Goal: Entertainment & Leisure: Consume media (video, audio)

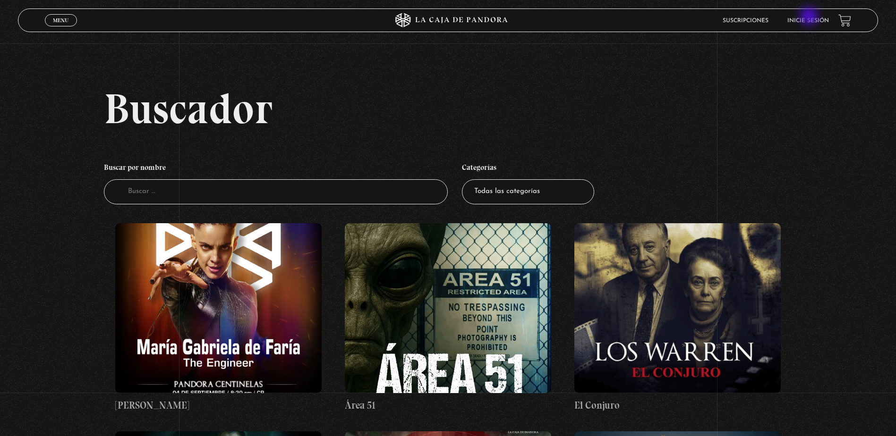
click at [810, 17] on li "Inicie sesión" at bounding box center [808, 20] width 42 height 15
click at [48, 19] on link "Menu Cerrar" at bounding box center [61, 20] width 32 height 12
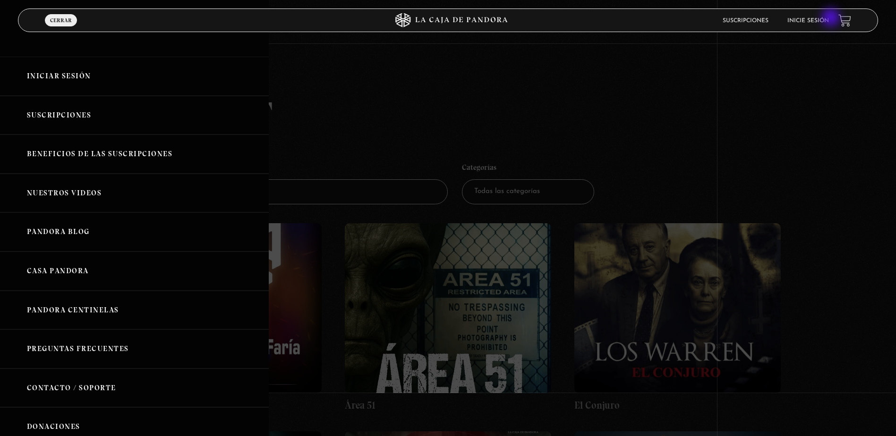
click at [829, 18] on link "Inicie sesión" at bounding box center [808, 21] width 42 height 6
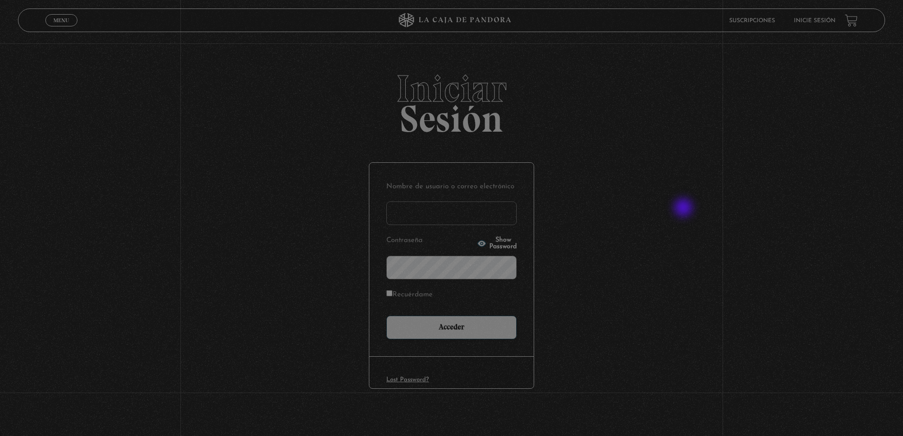
type input "ingrith.aguayo@gmail.com"
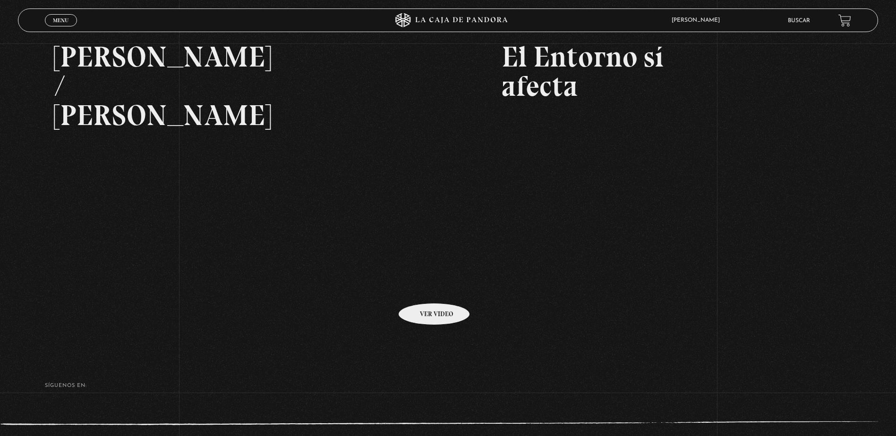
scroll to position [205, 0]
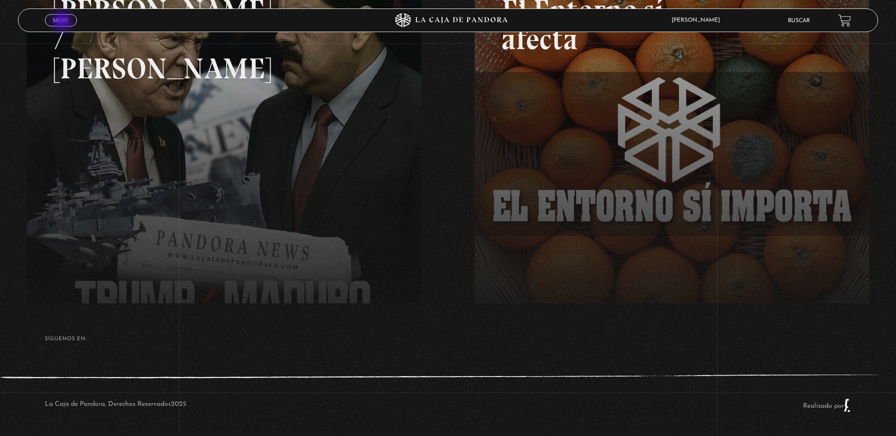
drag, startPoint x: 63, startPoint y: 22, endPoint x: 73, endPoint y: 29, distance: 11.9
click at [63, 22] on span "Menu" at bounding box center [61, 20] width 16 height 6
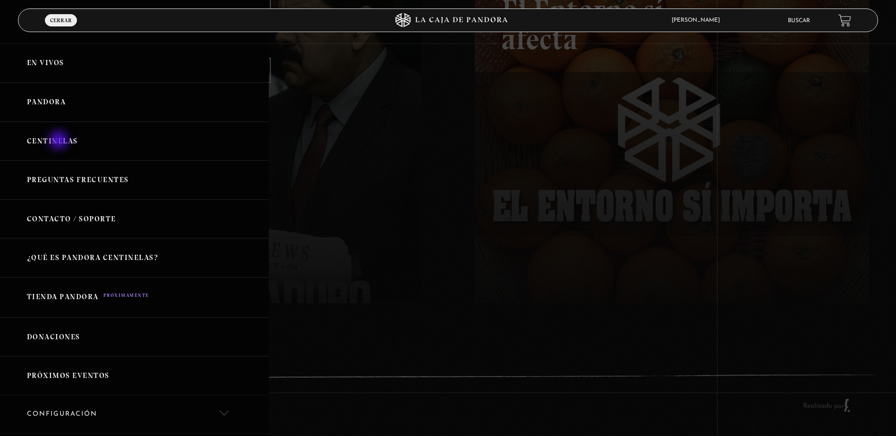
click at [60, 141] on link "Centinelas" at bounding box center [134, 141] width 269 height 39
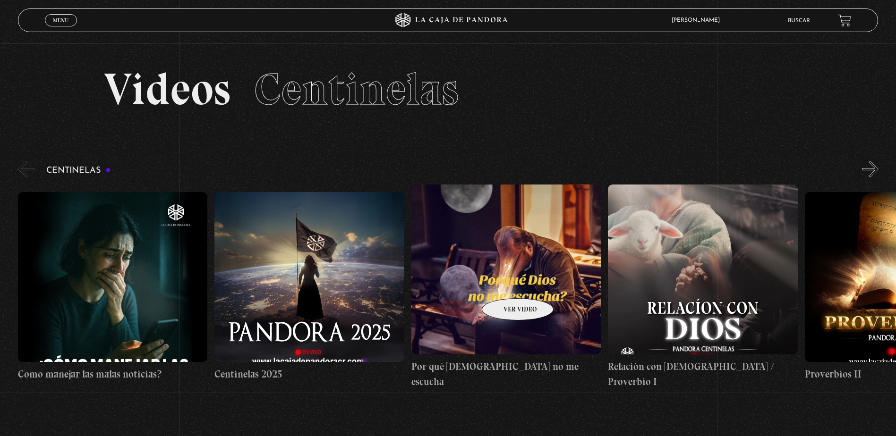
click at [505, 284] on figure at bounding box center [505, 270] width 189 height 170
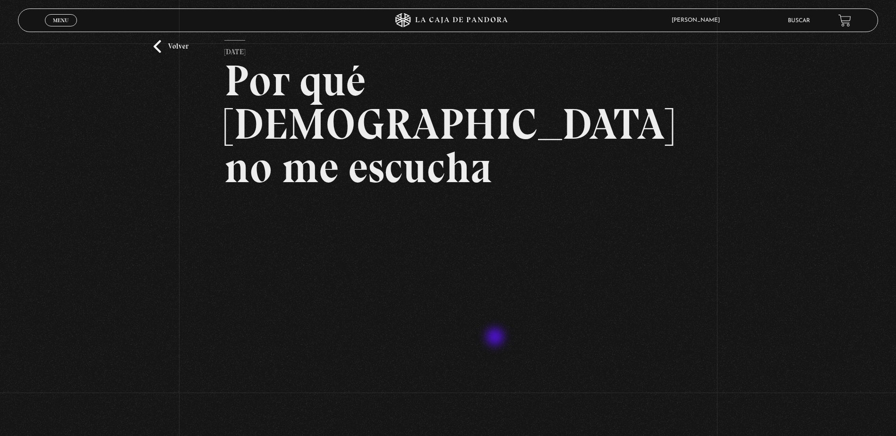
scroll to position [94, 0]
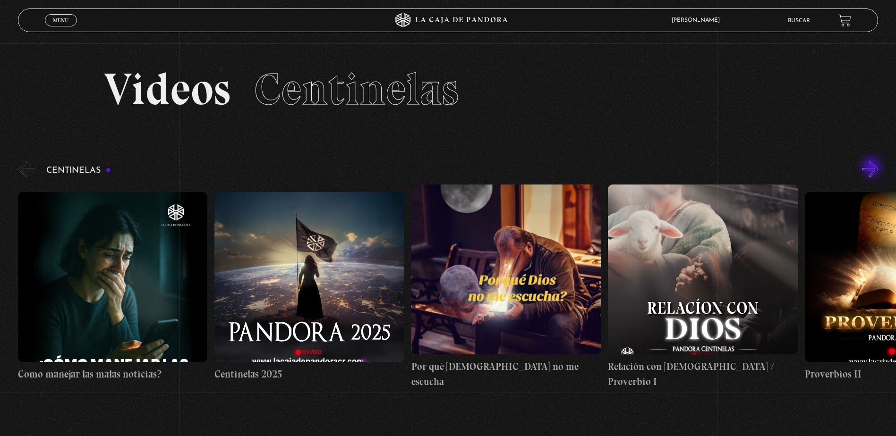
click at [872, 168] on button "»" at bounding box center [870, 169] width 17 height 17
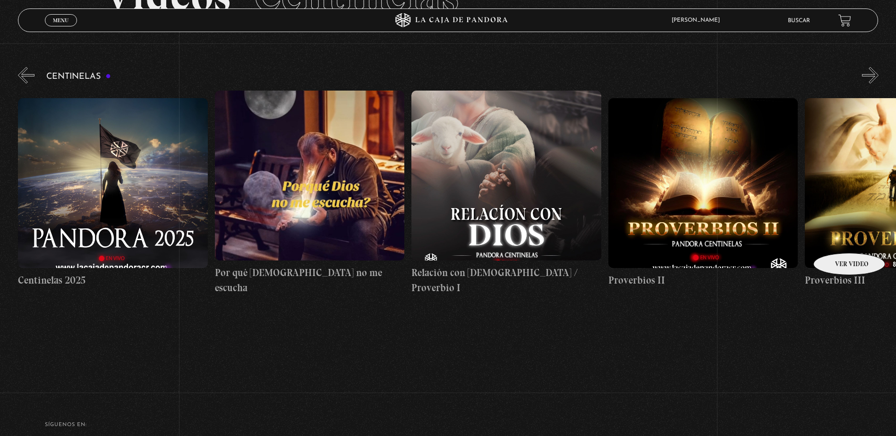
scroll to position [94, 0]
click at [878, 75] on button "»" at bounding box center [870, 75] width 17 height 17
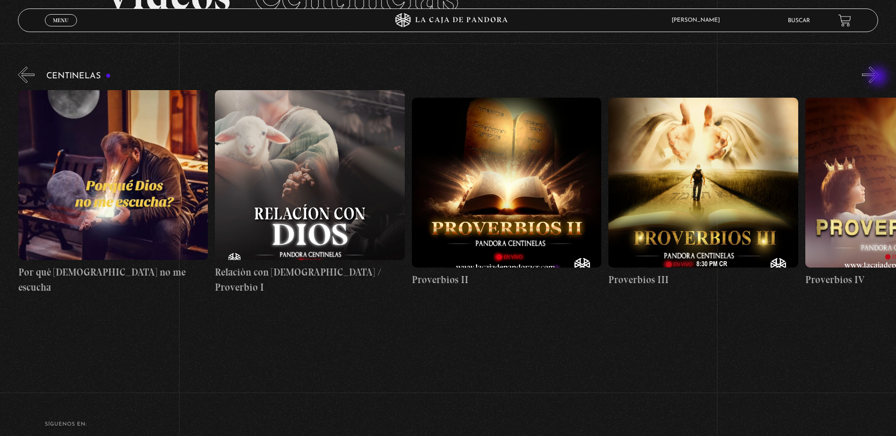
scroll to position [0, 393]
click at [878, 77] on button "»" at bounding box center [870, 75] width 17 height 17
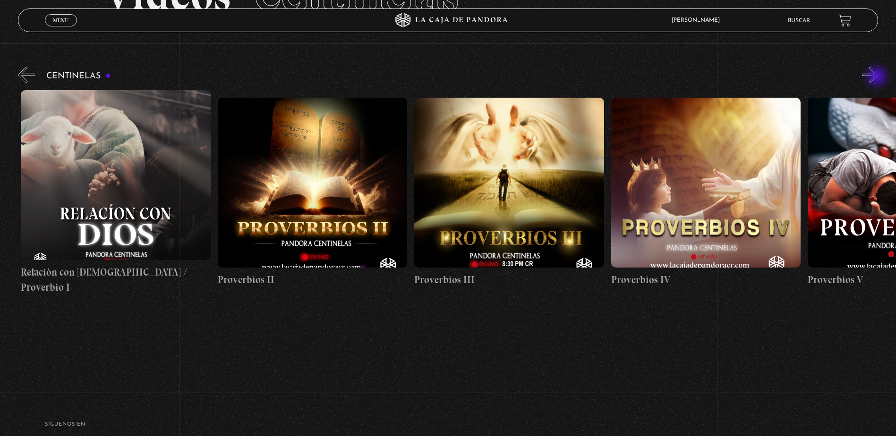
click at [878, 77] on button "»" at bounding box center [870, 75] width 17 height 17
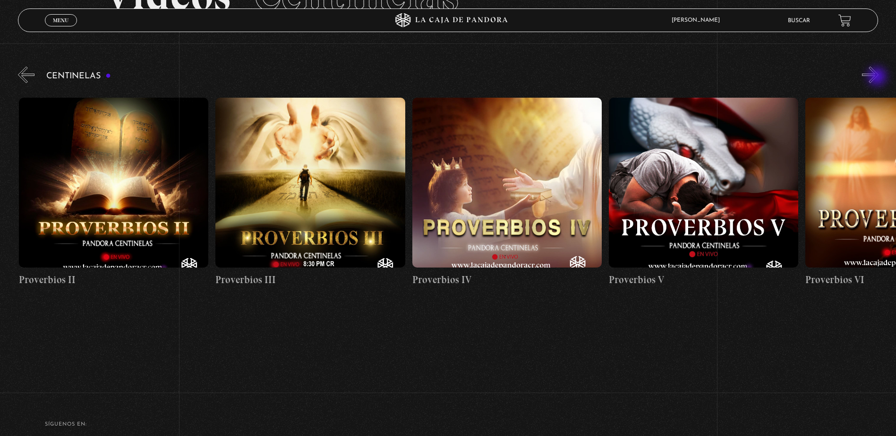
click at [878, 77] on button "»" at bounding box center [870, 75] width 17 height 17
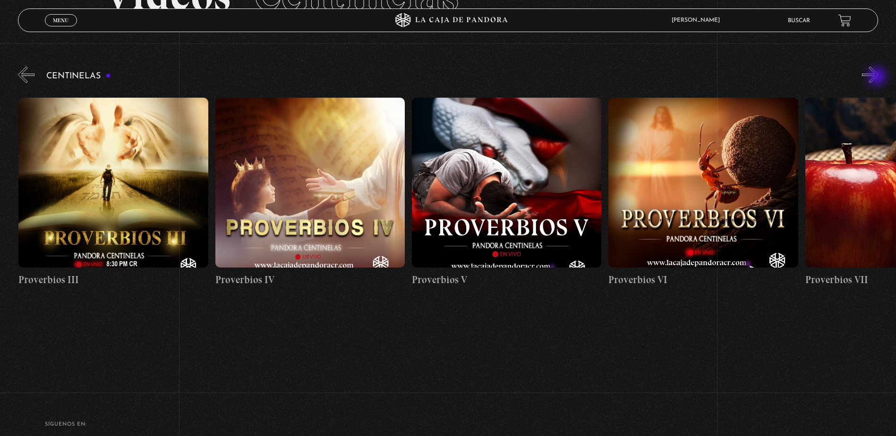
click at [878, 77] on button "»" at bounding box center [870, 75] width 17 height 17
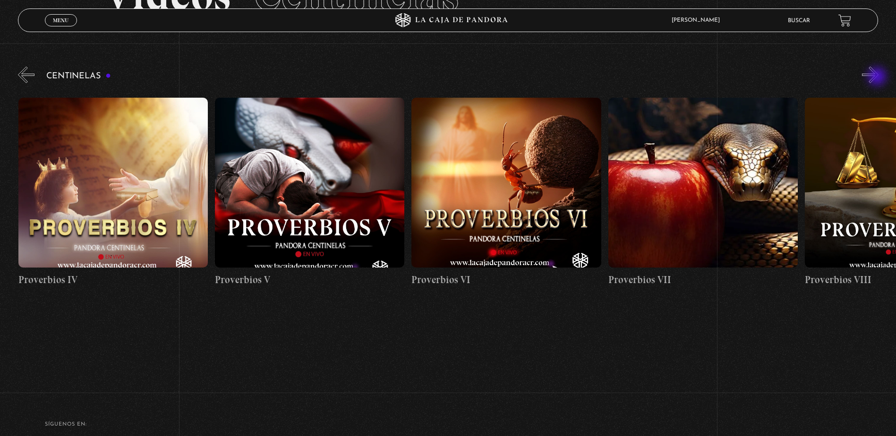
click at [878, 77] on button "»" at bounding box center [870, 75] width 17 height 17
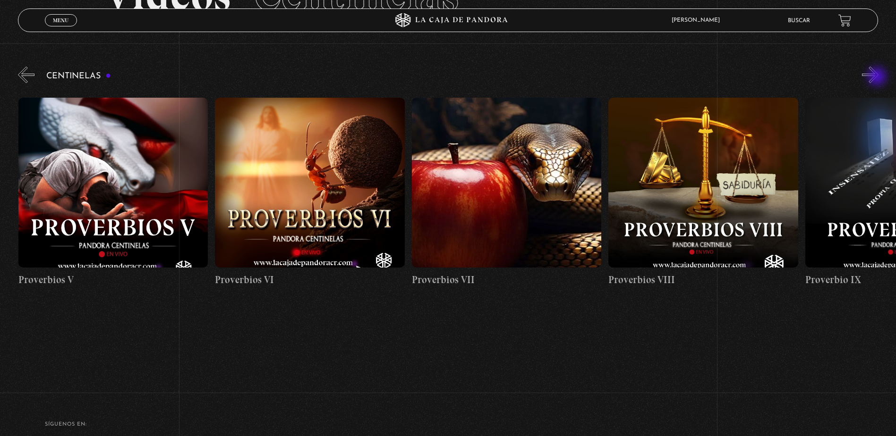
click at [878, 77] on button "»" at bounding box center [870, 75] width 17 height 17
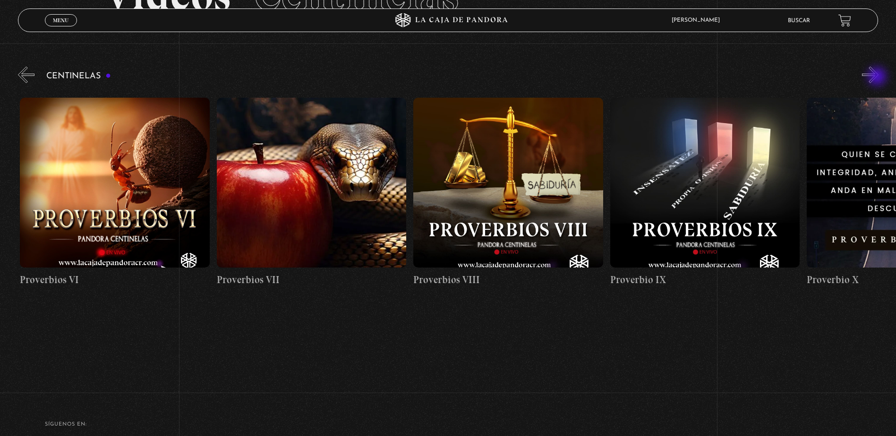
click at [878, 77] on button "»" at bounding box center [870, 75] width 17 height 17
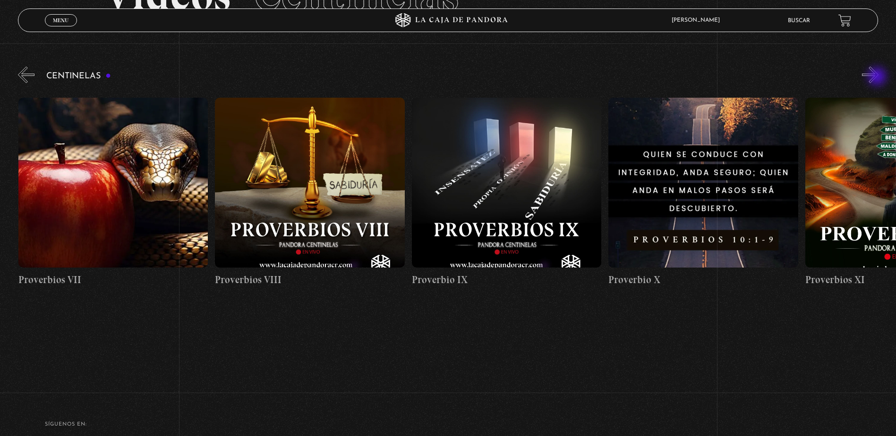
click at [878, 77] on button "»" at bounding box center [870, 75] width 17 height 17
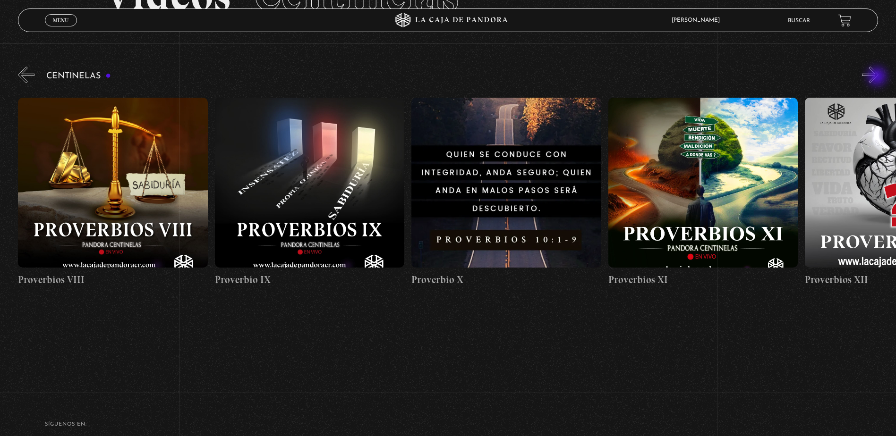
click at [878, 77] on button "»" at bounding box center [870, 75] width 17 height 17
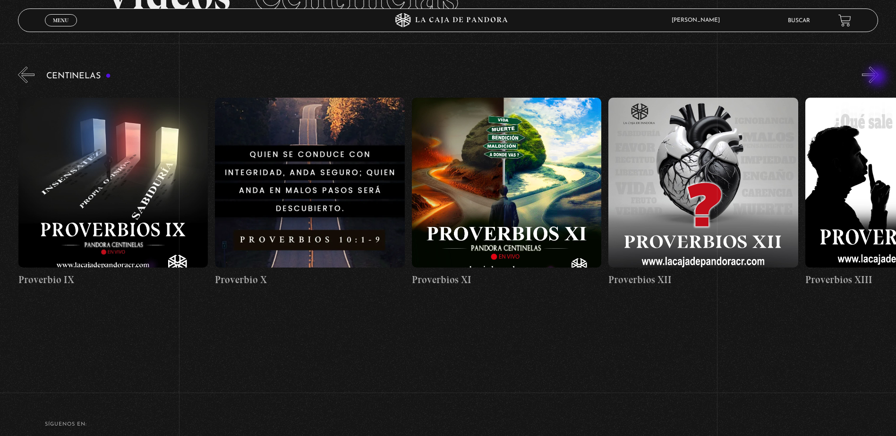
click at [878, 77] on button "»" at bounding box center [870, 75] width 17 height 17
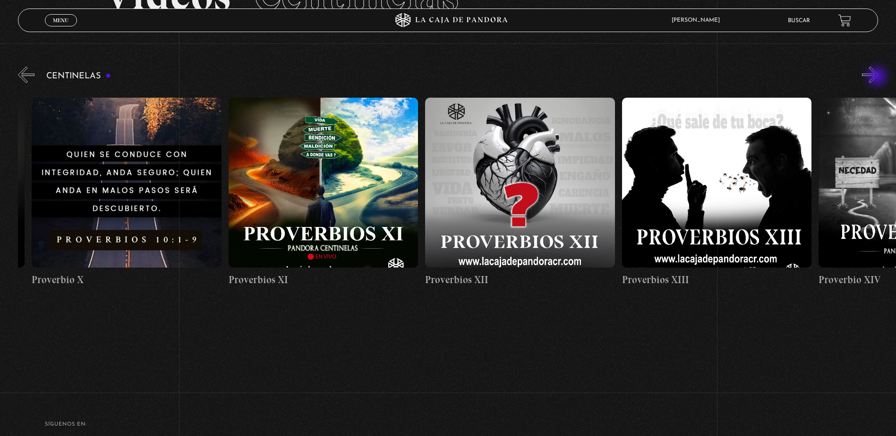
click at [878, 77] on button "»" at bounding box center [870, 75] width 17 height 17
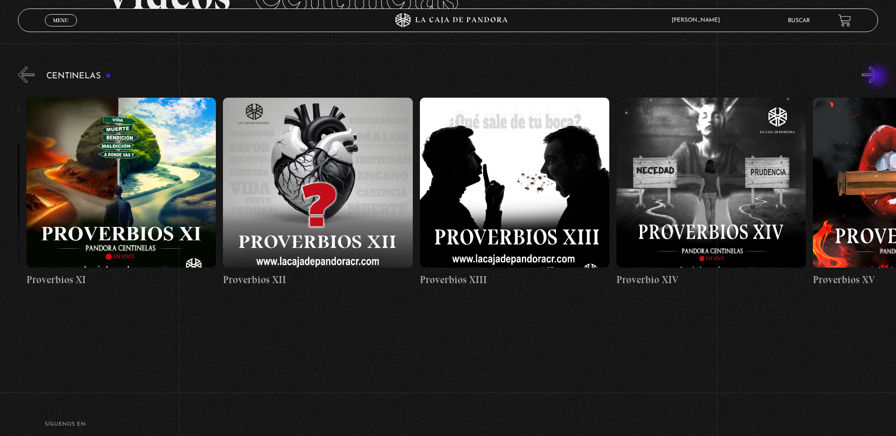
click at [878, 77] on button "»" at bounding box center [870, 75] width 17 height 17
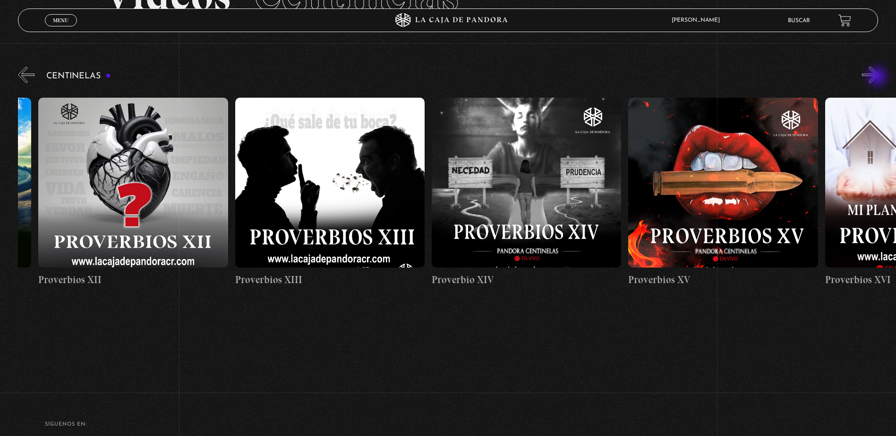
click at [878, 77] on button "»" at bounding box center [870, 75] width 17 height 17
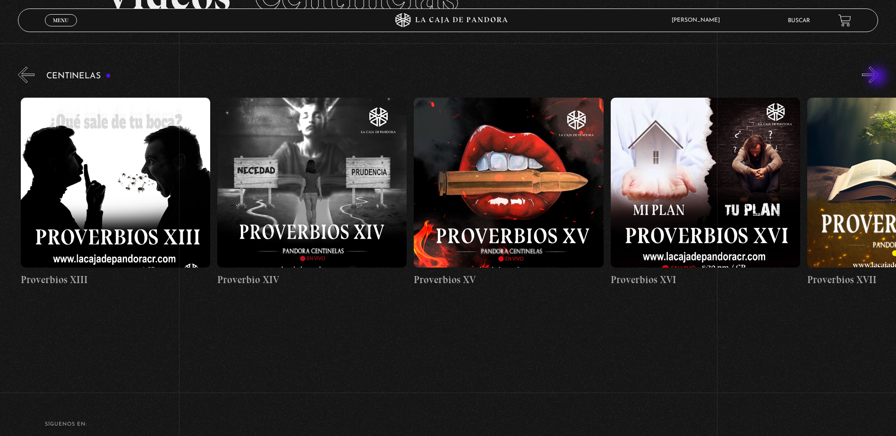
click at [878, 77] on button "»" at bounding box center [870, 75] width 17 height 17
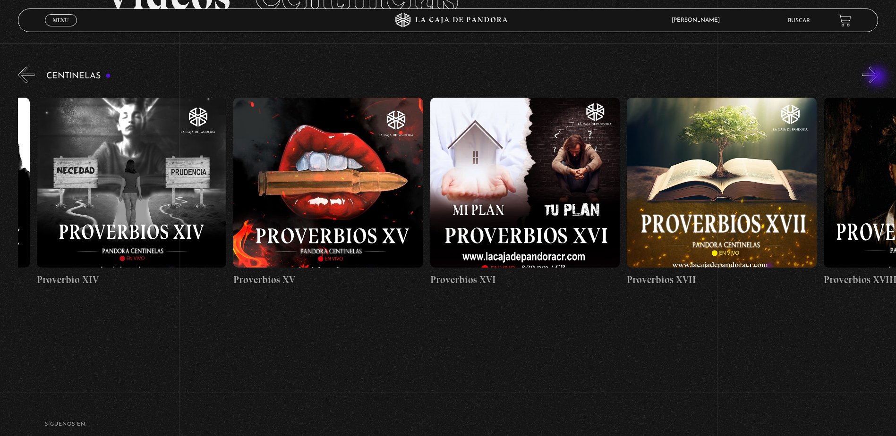
click at [878, 77] on button "»" at bounding box center [870, 75] width 17 height 17
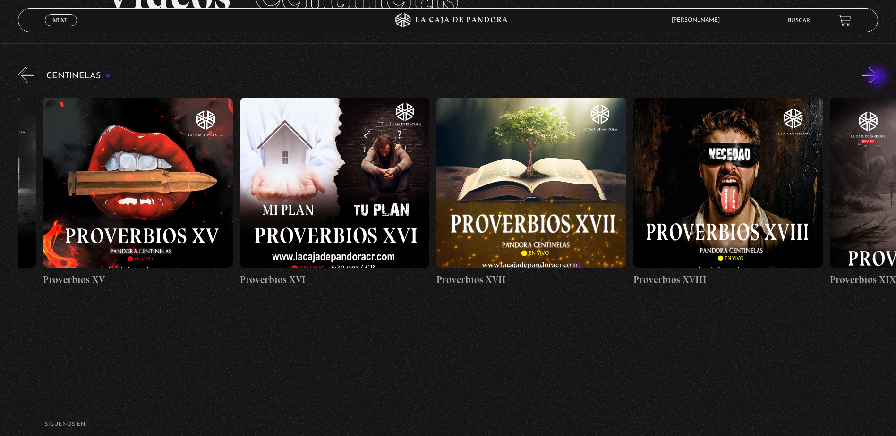
click at [878, 77] on button "»" at bounding box center [870, 75] width 17 height 17
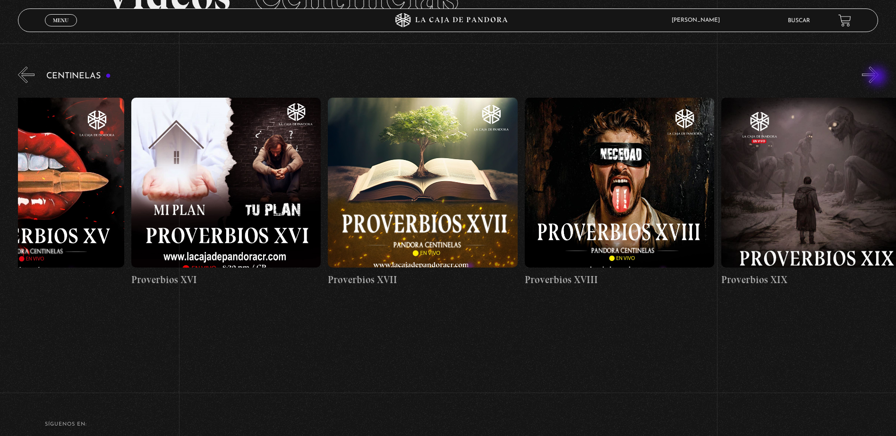
click at [878, 77] on button "»" at bounding box center [870, 75] width 17 height 17
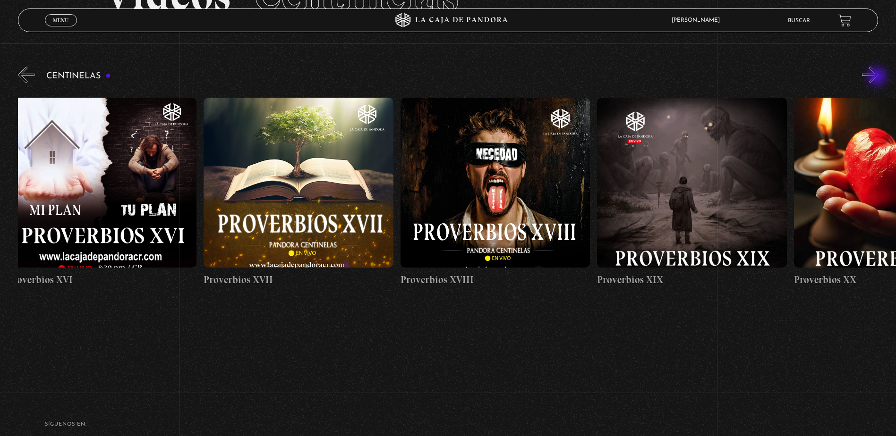
click at [878, 77] on button "»" at bounding box center [870, 75] width 17 height 17
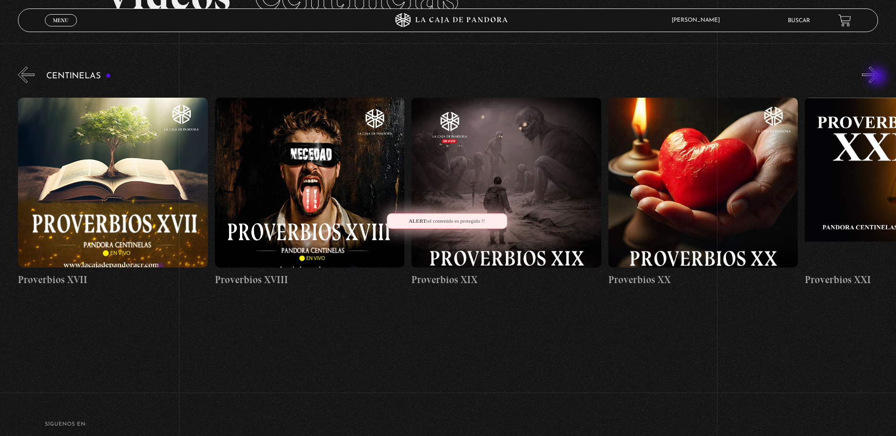
click at [878, 77] on button "»" at bounding box center [870, 75] width 17 height 17
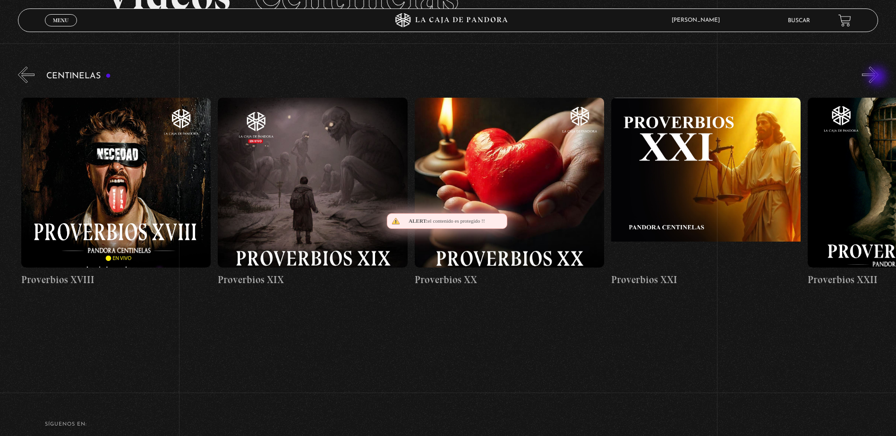
click at [878, 77] on button "»" at bounding box center [870, 75] width 17 height 17
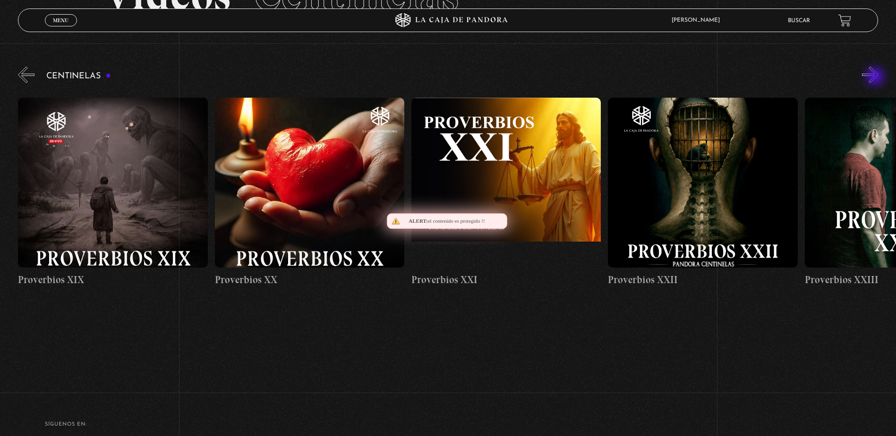
click at [876, 77] on button "»" at bounding box center [870, 75] width 17 height 17
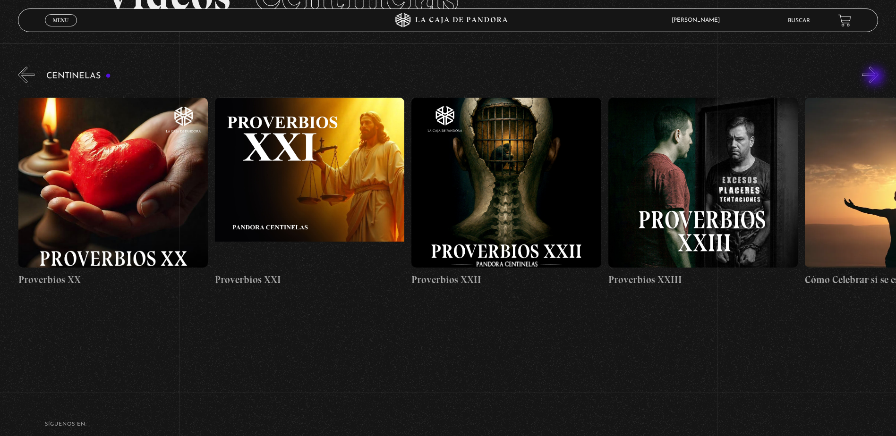
click at [875, 77] on button "»" at bounding box center [870, 75] width 17 height 17
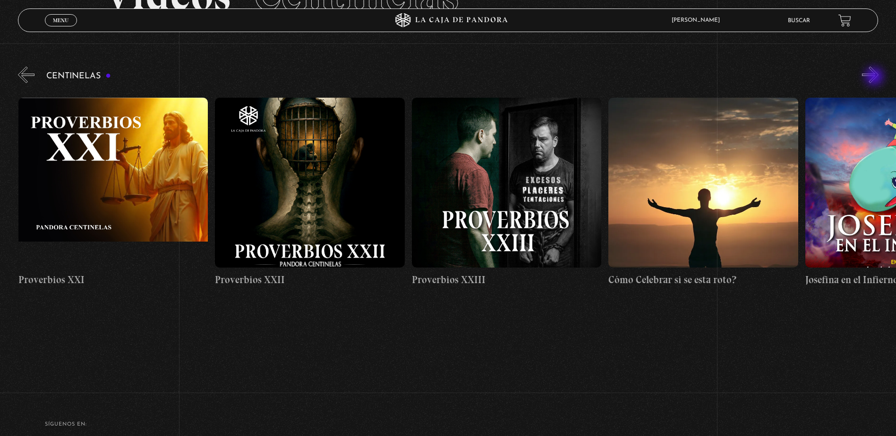
click at [875, 77] on button "»" at bounding box center [870, 75] width 17 height 17
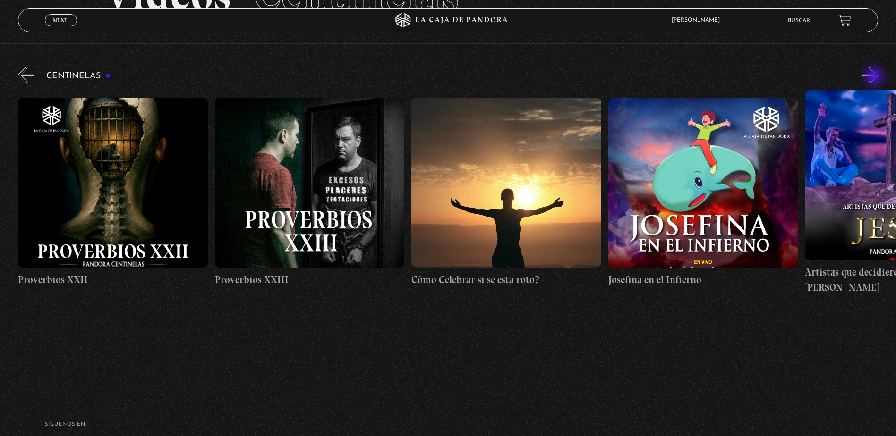
click at [875, 77] on button "»" at bounding box center [870, 75] width 17 height 17
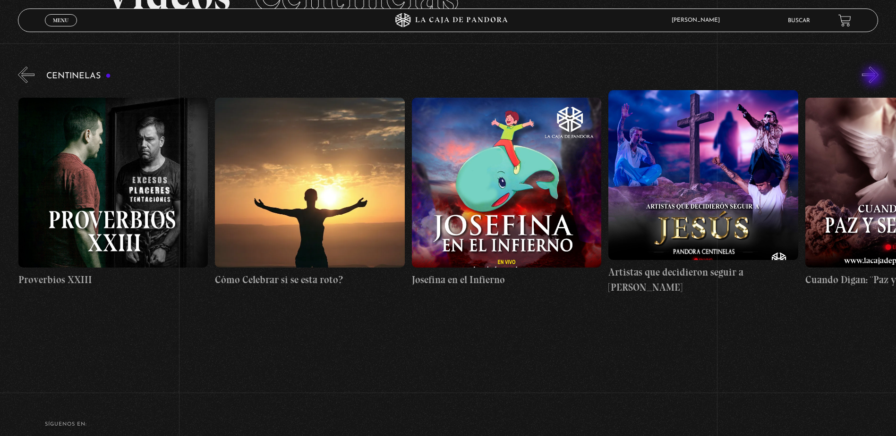
click at [874, 77] on button "»" at bounding box center [870, 75] width 17 height 17
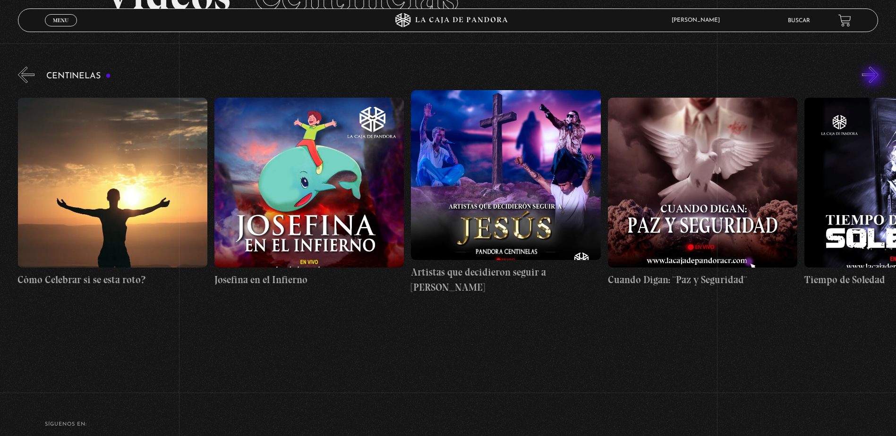
click at [874, 77] on button "»" at bounding box center [870, 75] width 17 height 17
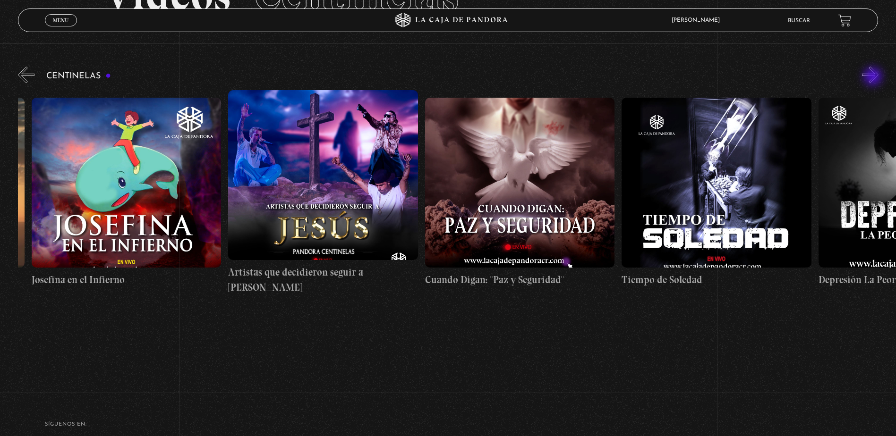
click at [874, 77] on button "»" at bounding box center [870, 75] width 17 height 17
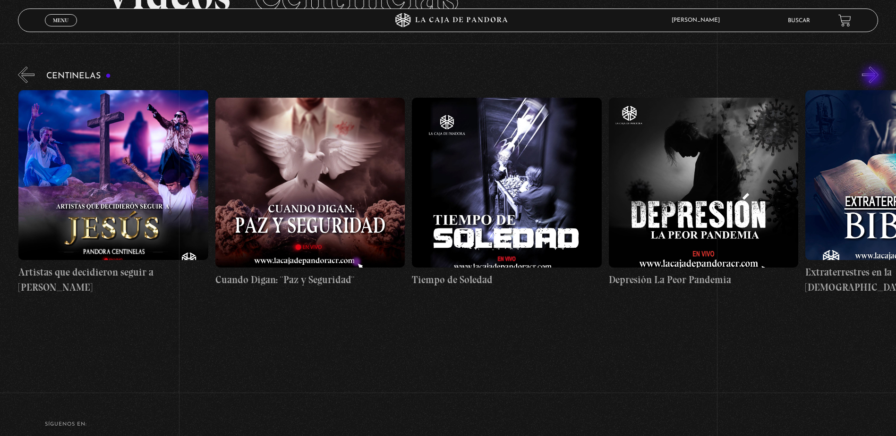
click at [874, 77] on button "»" at bounding box center [870, 75] width 17 height 17
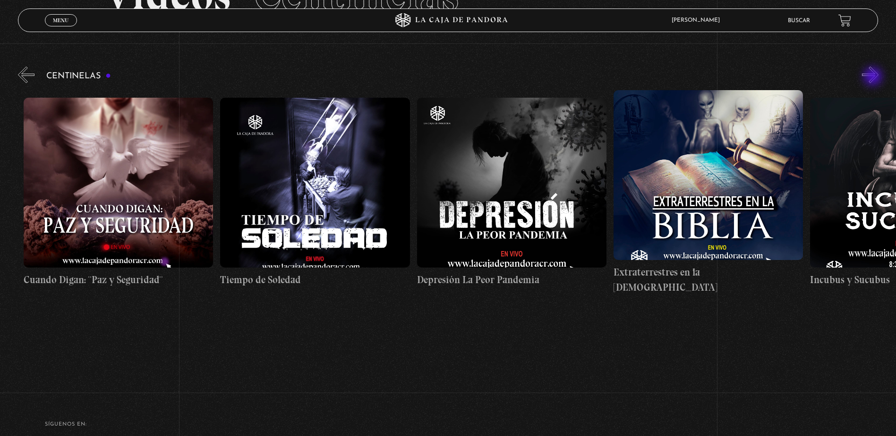
click at [874, 77] on button "»" at bounding box center [870, 75] width 17 height 17
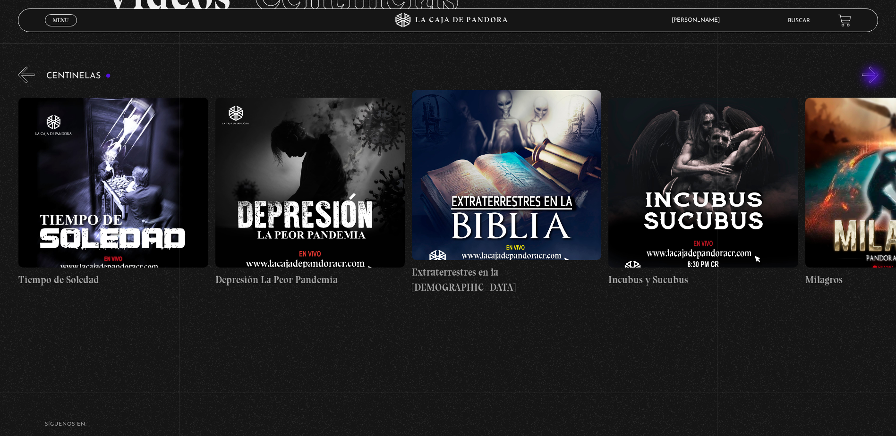
click at [874, 77] on button "»" at bounding box center [870, 75] width 17 height 17
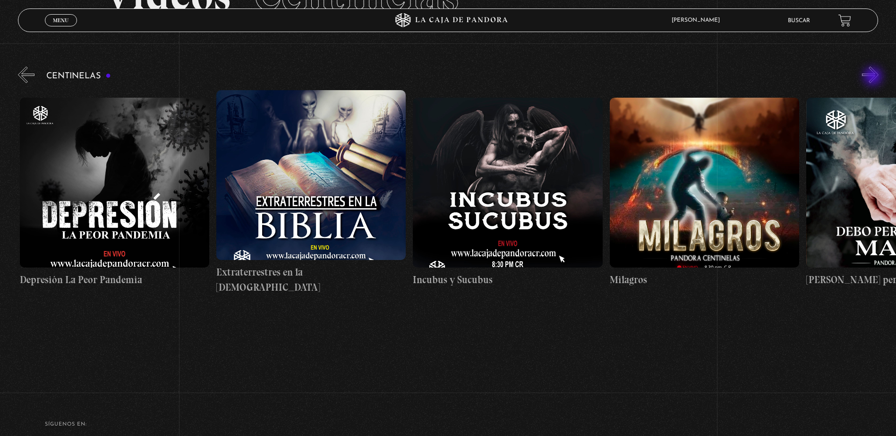
click at [874, 77] on button "»" at bounding box center [870, 75] width 17 height 17
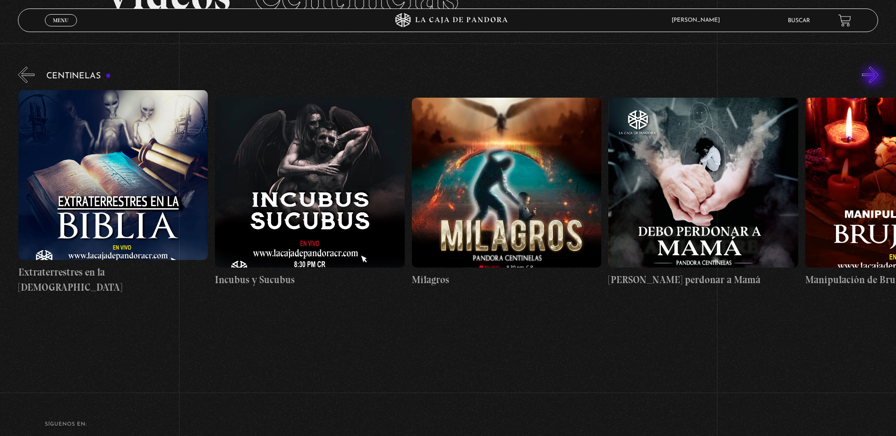
click at [874, 77] on button "»" at bounding box center [870, 75] width 17 height 17
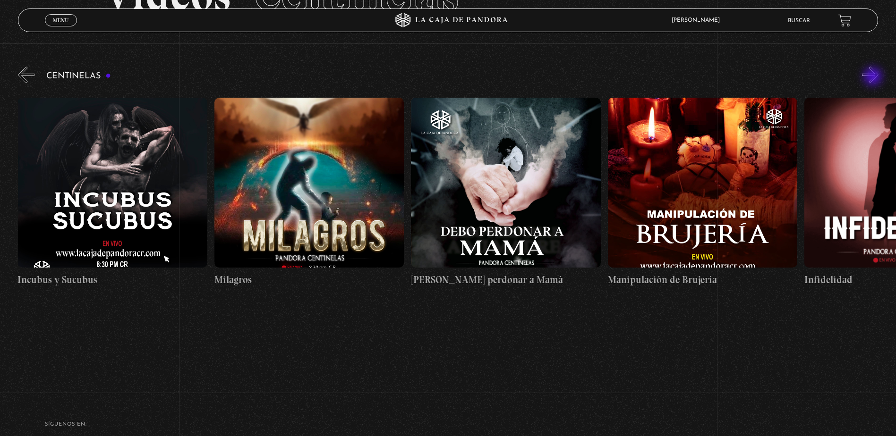
click at [874, 77] on button "»" at bounding box center [870, 75] width 17 height 17
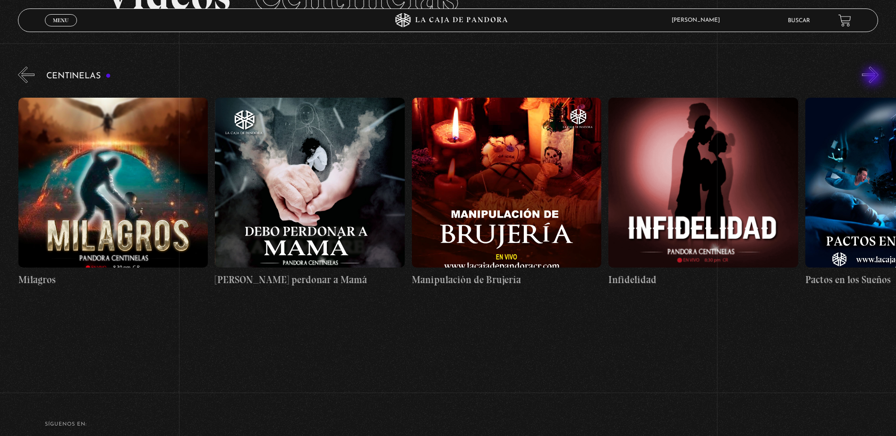
click at [874, 77] on button "»" at bounding box center [870, 75] width 17 height 17
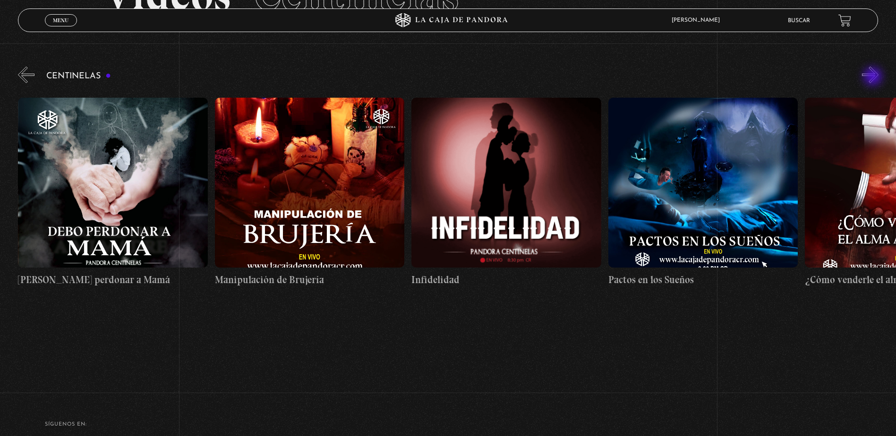
click at [874, 77] on button "»" at bounding box center [870, 75] width 17 height 17
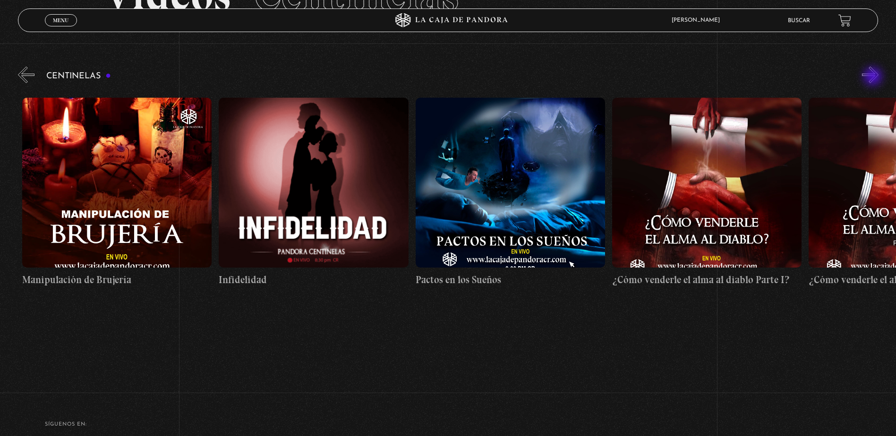
click at [874, 77] on button "»" at bounding box center [870, 75] width 17 height 17
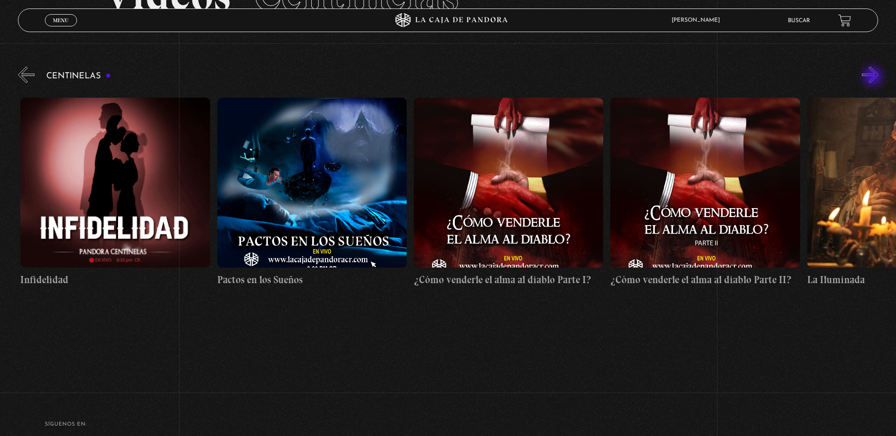
click at [874, 77] on button "»" at bounding box center [870, 75] width 17 height 17
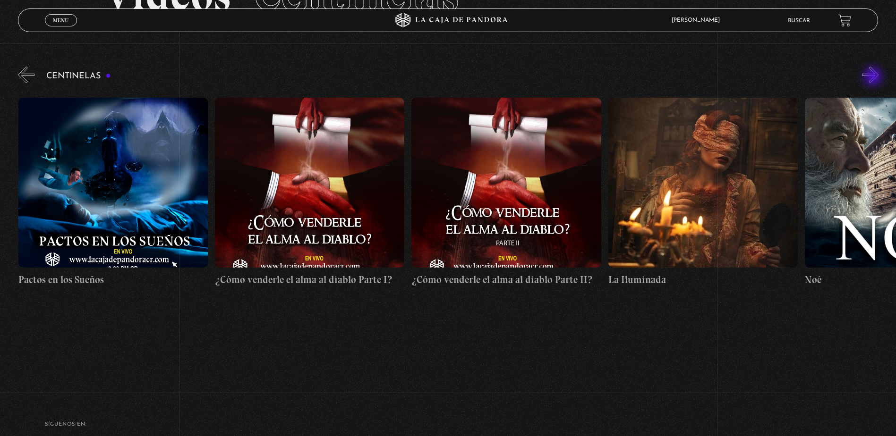
click at [874, 77] on button "»" at bounding box center [870, 75] width 17 height 17
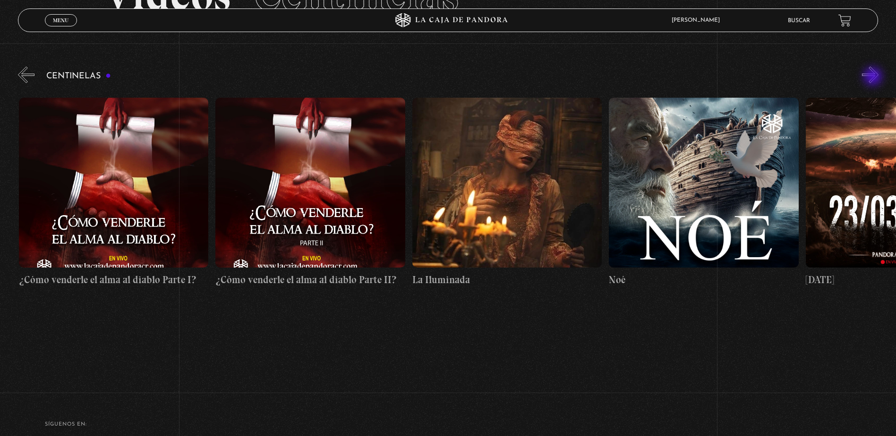
click at [874, 77] on button "»" at bounding box center [870, 75] width 17 height 17
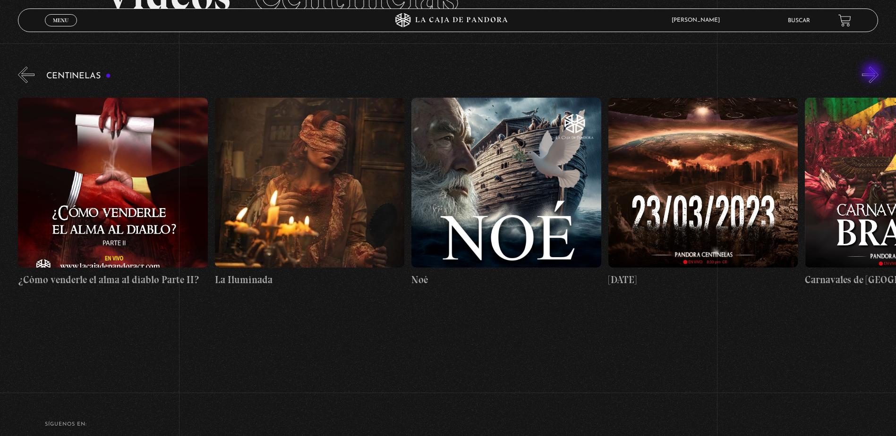
scroll to position [0, 7866]
click at [689, 198] on figure at bounding box center [702, 183] width 189 height 170
click at [877, 76] on button "»" at bounding box center [870, 75] width 17 height 17
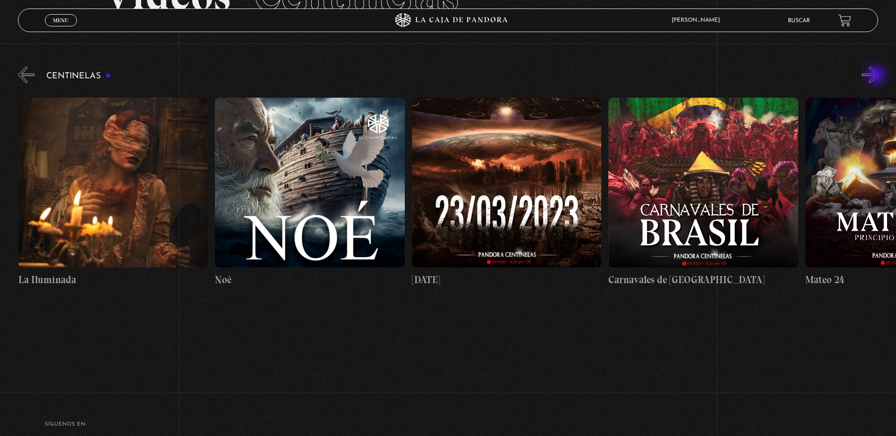
click at [877, 76] on button "»" at bounding box center [870, 75] width 17 height 17
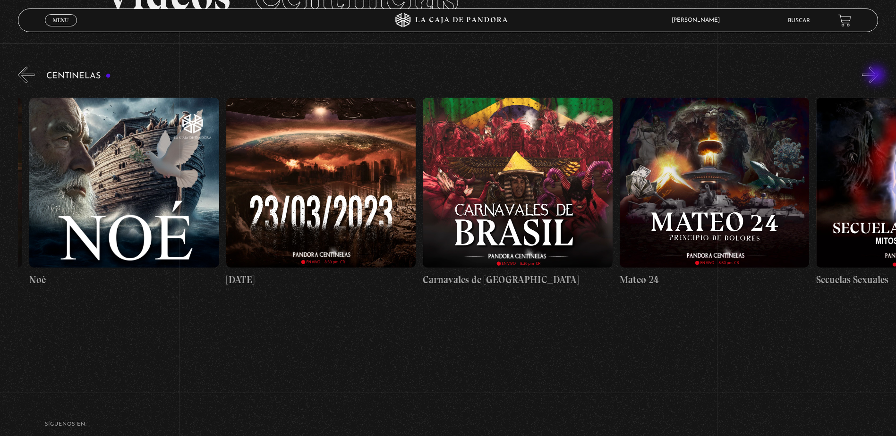
click at [877, 76] on button "»" at bounding box center [870, 75] width 17 height 17
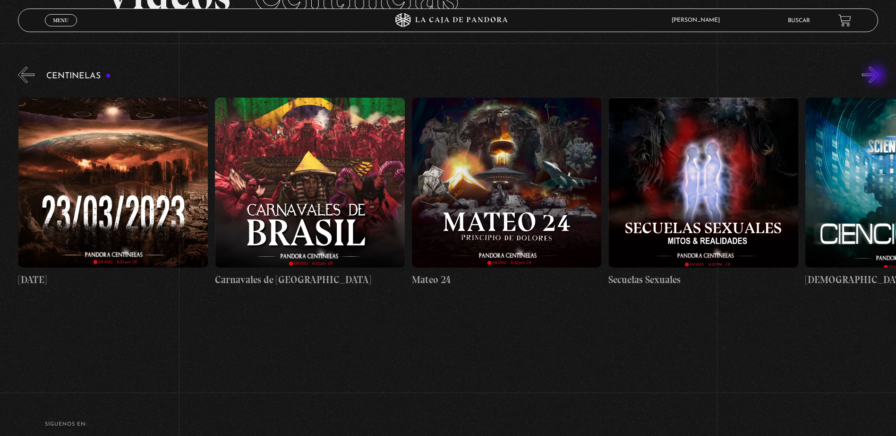
click at [877, 76] on button "»" at bounding box center [870, 75] width 17 height 17
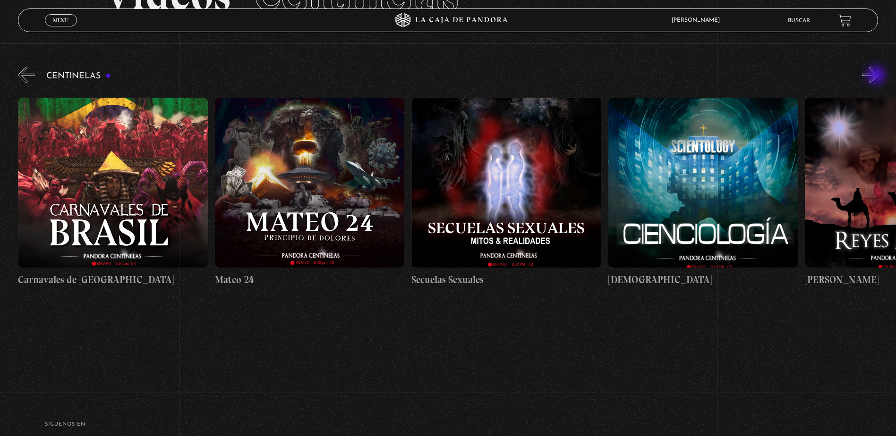
scroll to position [0, 8653]
click at [876, 76] on button "»" at bounding box center [870, 75] width 17 height 17
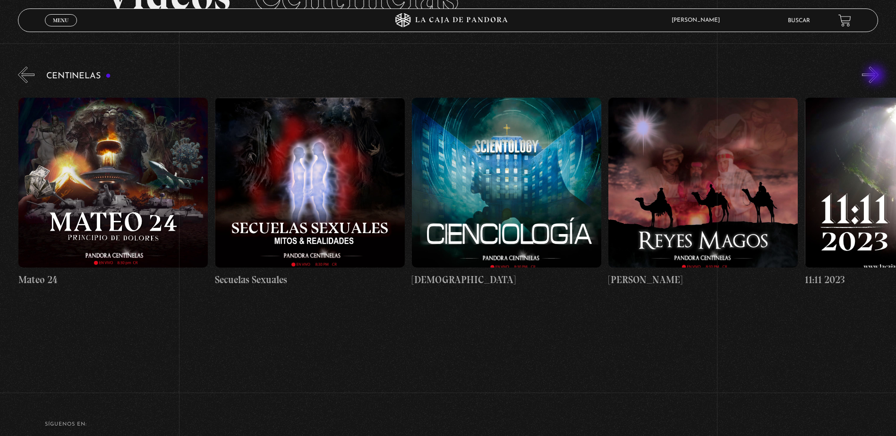
scroll to position [0, 8849]
click at [707, 167] on figure at bounding box center [702, 183] width 189 height 170
click at [708, 163] on figure at bounding box center [702, 183] width 189 height 170
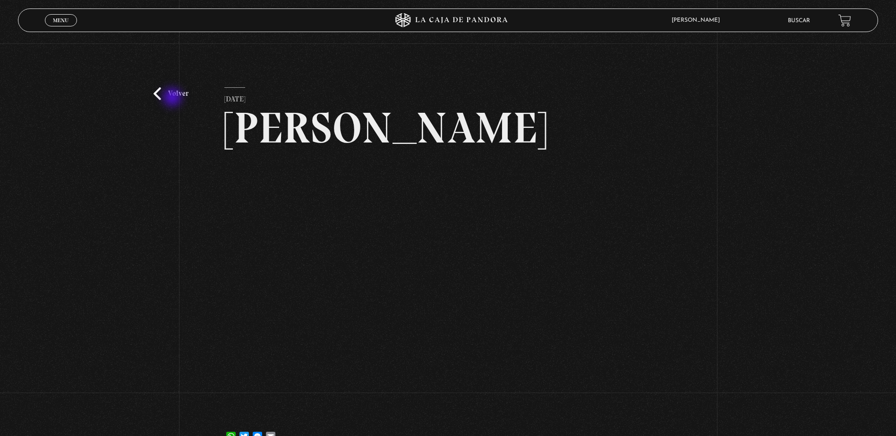
click at [173, 98] on link "Volver" at bounding box center [170, 93] width 35 height 13
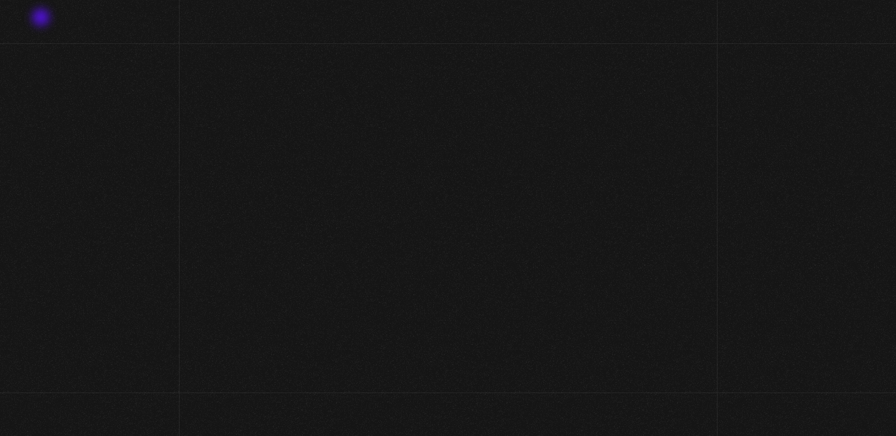
scroll to position [99, 0]
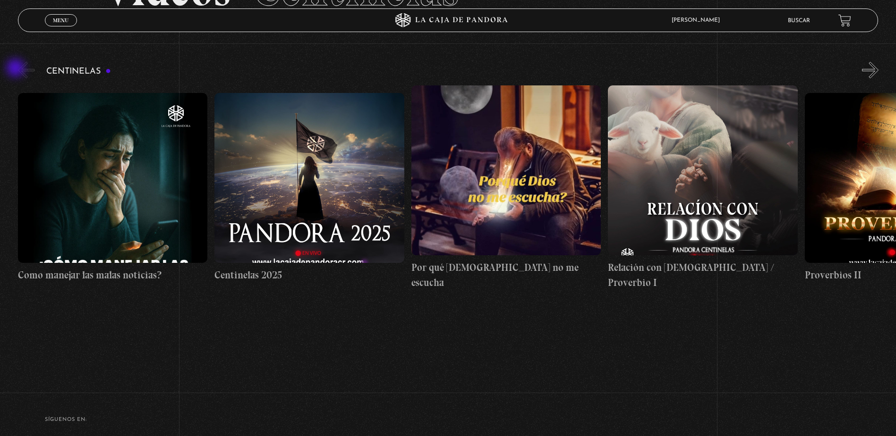
click at [18, 69] on button "«" at bounding box center [26, 70] width 17 height 17
click at [65, 20] on span "Menu" at bounding box center [61, 20] width 16 height 6
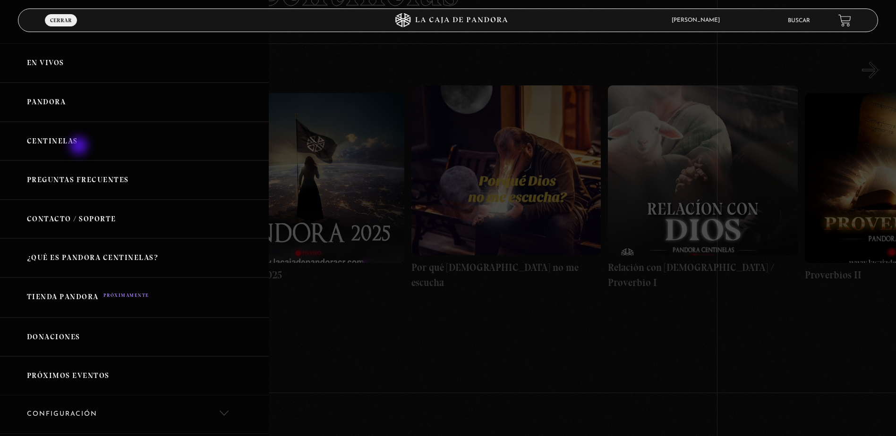
click at [80, 147] on link "Centinelas" at bounding box center [134, 141] width 269 height 39
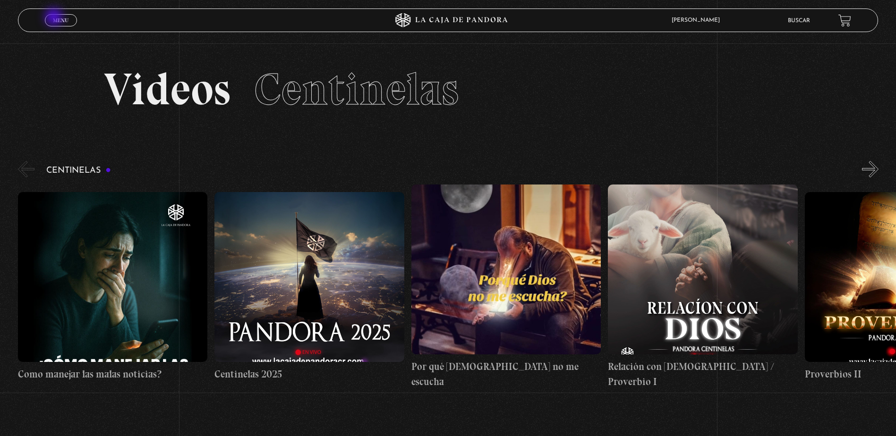
click at [55, 18] on span "Menu" at bounding box center [61, 20] width 16 height 6
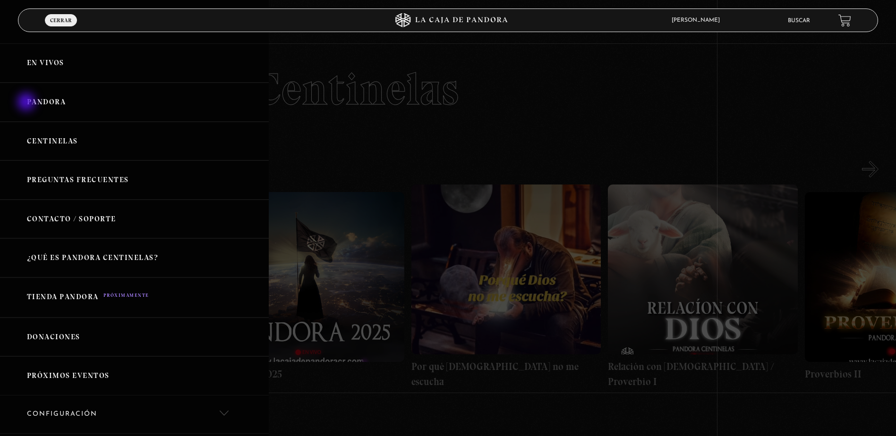
click at [27, 103] on link "Pandora" at bounding box center [134, 102] width 269 height 39
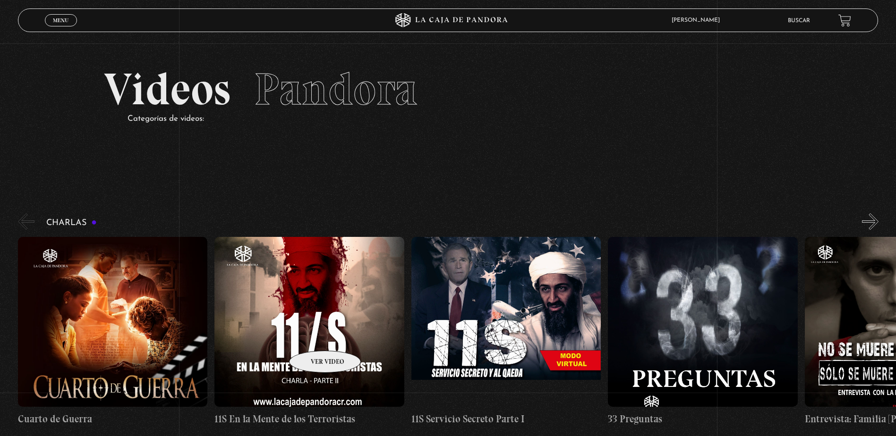
click at [312, 337] on figure at bounding box center [308, 322] width 189 height 170
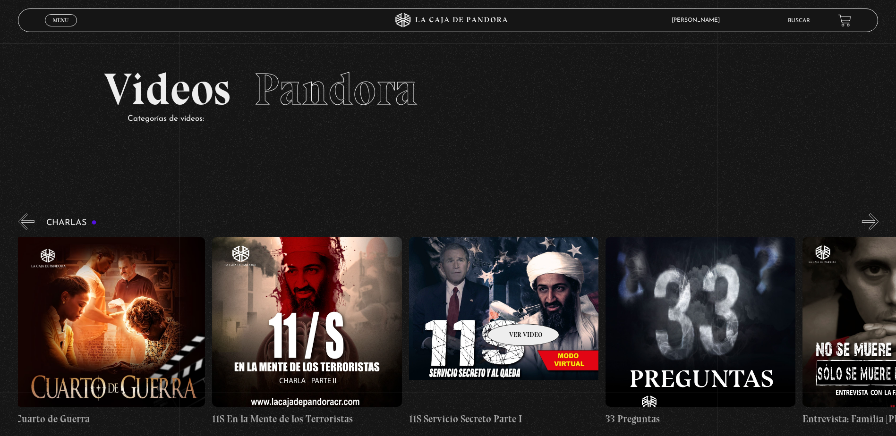
click at [510, 309] on figure at bounding box center [503, 322] width 189 height 170
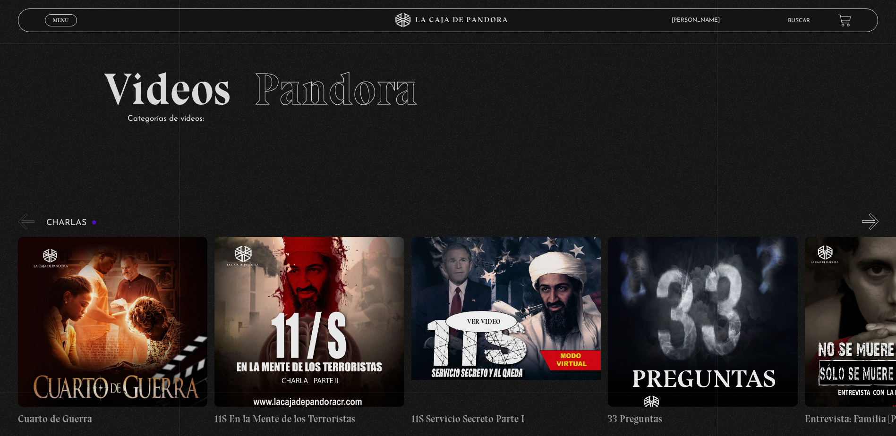
click at [469, 297] on figure at bounding box center [505, 322] width 189 height 170
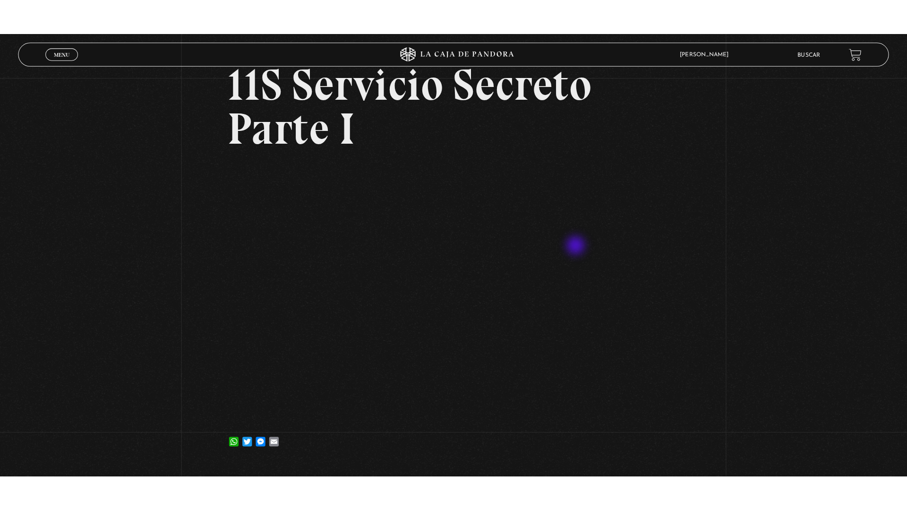
scroll to position [94, 0]
